Goal: Transaction & Acquisition: Register for event/course

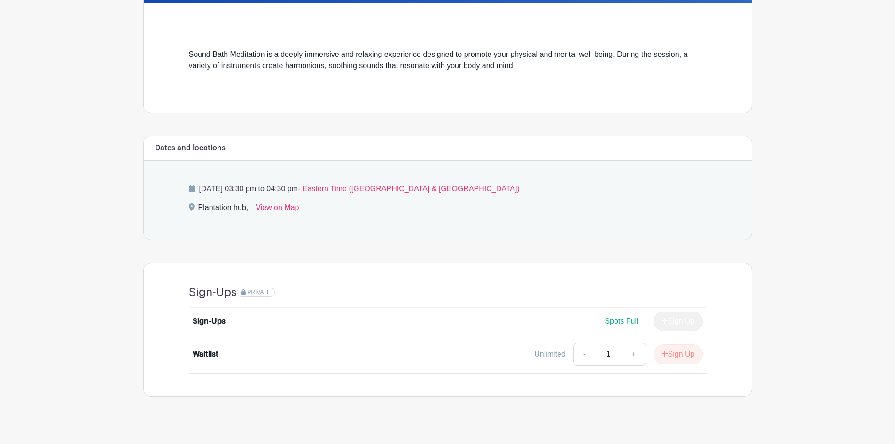
scroll to position [246, 0]
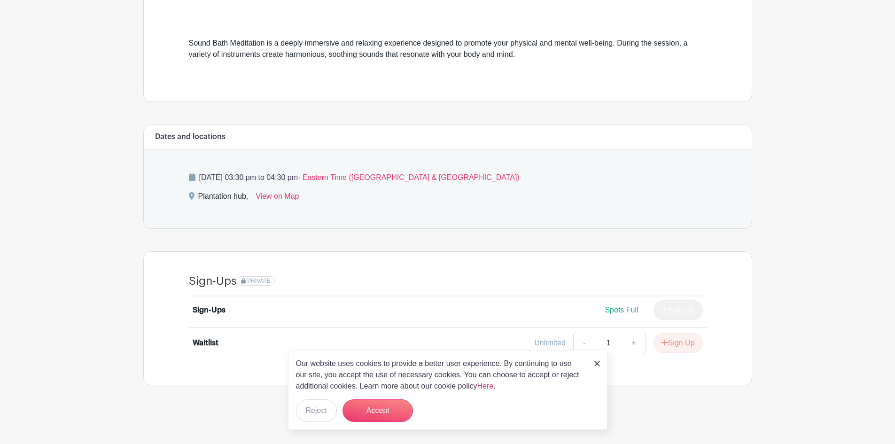
click at [597, 365] on img at bounding box center [597, 364] width 6 height 6
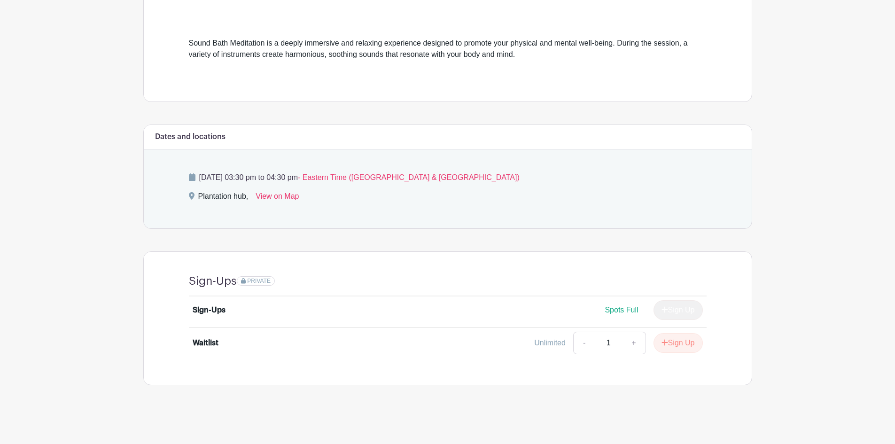
click at [616, 305] on div "Spots Full" at bounding box center [621, 309] width 33 height 11
click at [610, 306] on span "Spots Full" at bounding box center [621, 310] width 33 height 8
click at [668, 312] on div "Sign Up" at bounding box center [674, 310] width 57 height 20
click at [605, 344] on input "1" at bounding box center [608, 343] width 28 height 23
click at [574, 343] on link "-" at bounding box center [584, 343] width 22 height 23
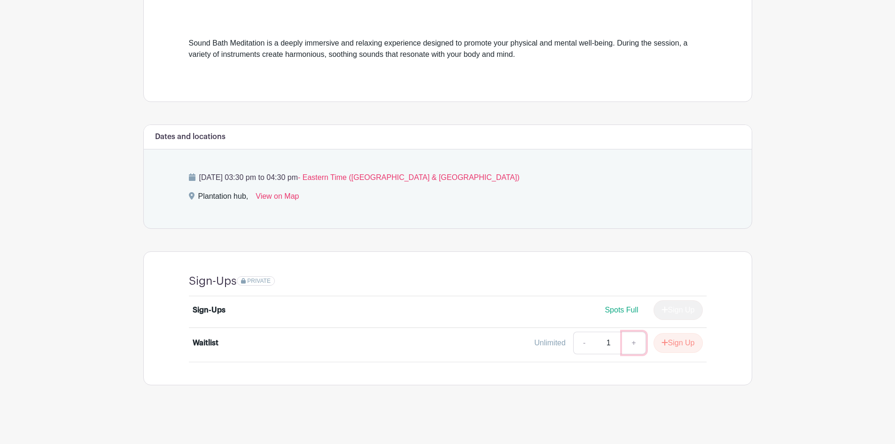
click at [632, 347] on link "+" at bounding box center [633, 343] width 23 height 23
click at [633, 347] on link "+" at bounding box center [633, 343] width 23 height 23
click at [569, 342] on div "Unlimited - 3 + Sign Up" at bounding box center [511, 343] width 383 height 23
click at [584, 345] on link "-" at bounding box center [584, 343] width 22 height 23
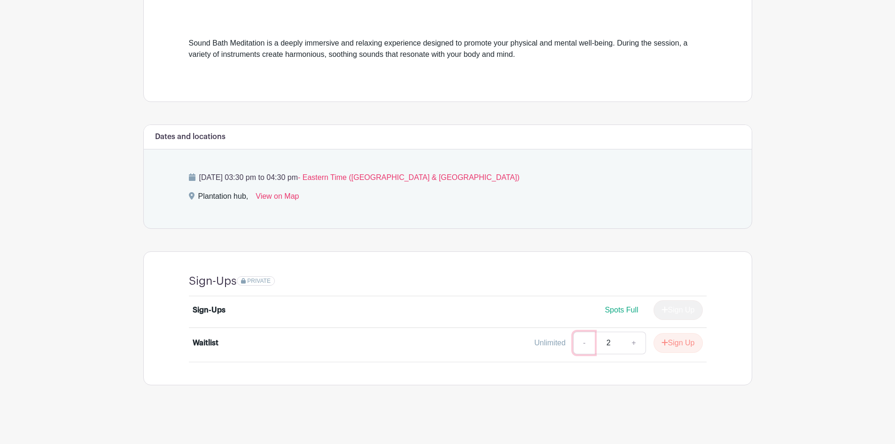
type input "1"
click at [682, 342] on button "Sign Up" at bounding box center [678, 343] width 49 height 20
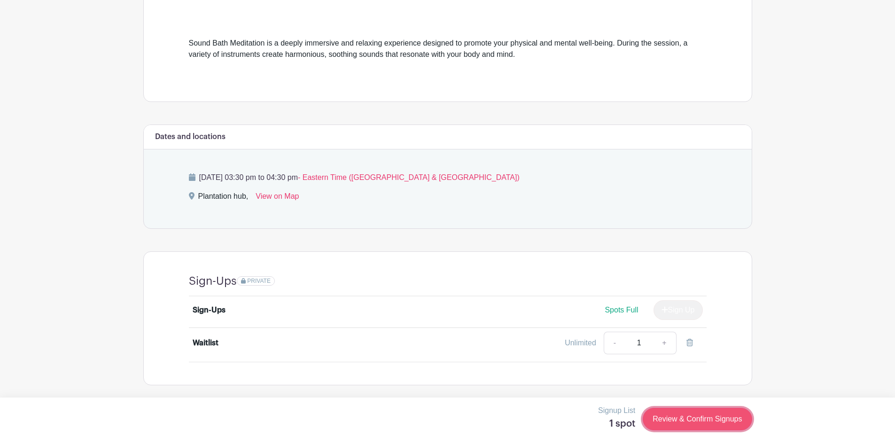
click at [681, 427] on link "Review & Confirm Signups" at bounding box center [697, 419] width 109 height 23
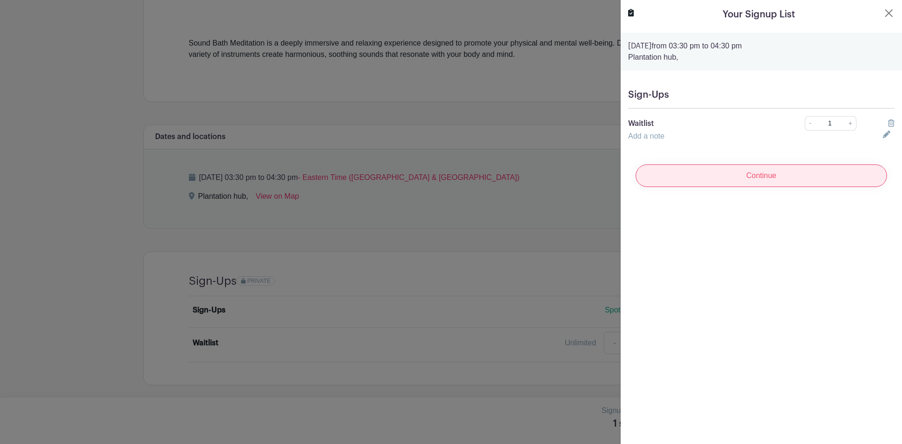
click at [732, 180] on input "Continue" at bounding box center [761, 175] width 251 height 23
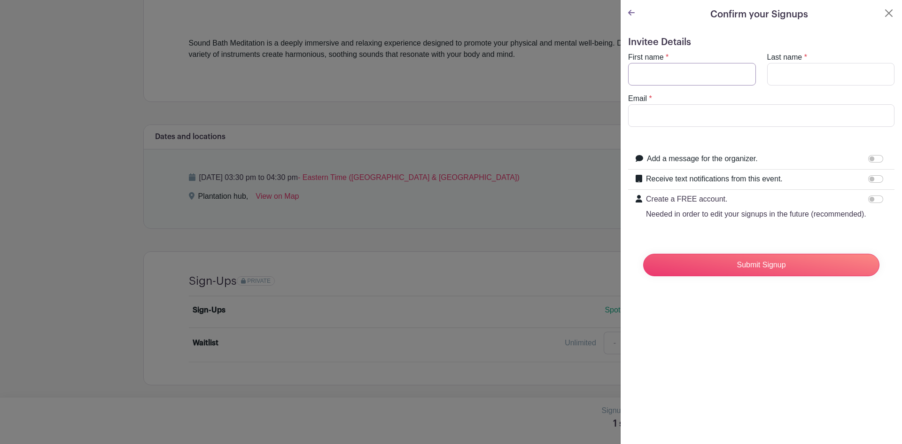
click at [671, 78] on input "First name" at bounding box center [692, 74] width 128 height 23
type input "[PERSON_NAME]"
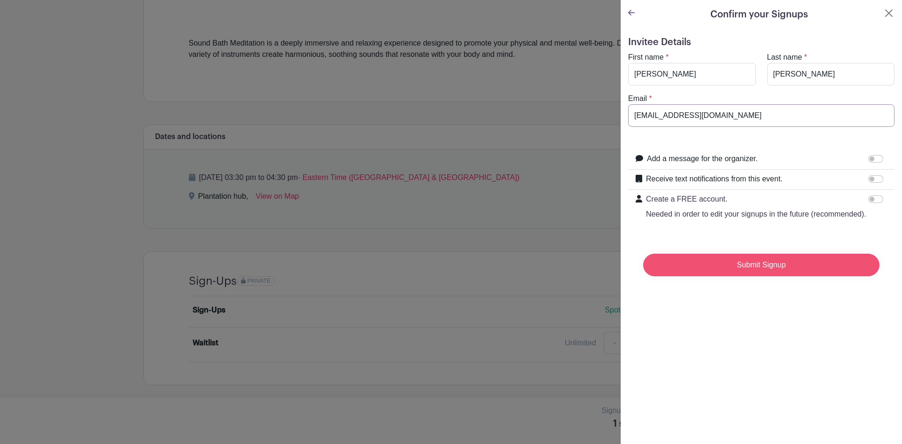
type input "[EMAIL_ADDRESS][DOMAIN_NAME]"
click at [761, 276] on input "Submit Signup" at bounding box center [761, 265] width 236 height 23
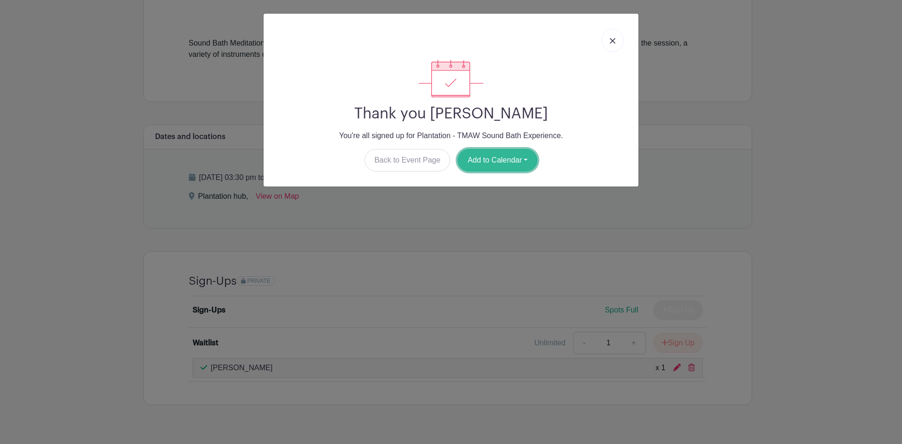
click at [500, 166] on button "Add to Calendar" at bounding box center [498, 160] width 80 height 23
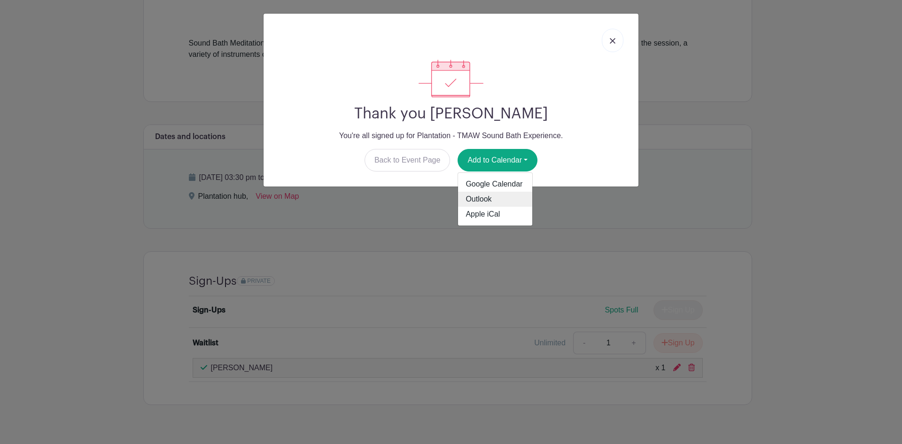
click at [490, 203] on link "Outlook" at bounding box center [495, 199] width 74 height 15
click at [609, 41] on link at bounding box center [613, 40] width 22 height 23
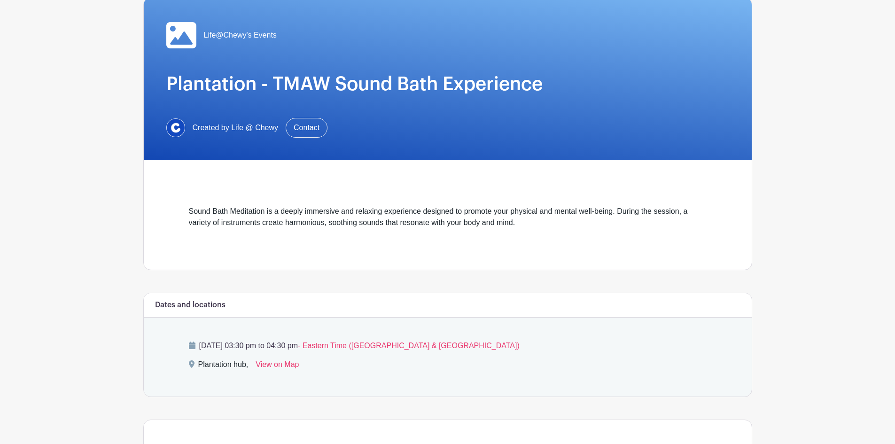
scroll to position [0, 0]
